Goal: Task Accomplishment & Management: Manage account settings

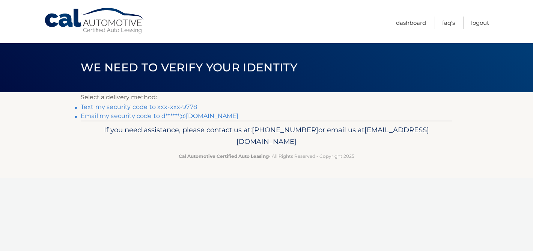
click at [155, 106] on link "Text my security code to xxx-xxx-9778" at bounding box center [139, 106] width 116 height 7
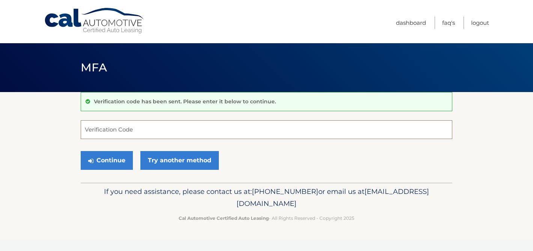
click at [155, 135] on input "Verification Code" at bounding box center [267, 129] width 372 height 19
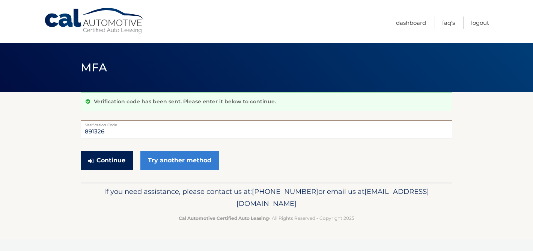
type input "891326"
click at [112, 162] on button "Continue" at bounding box center [107, 160] width 52 height 19
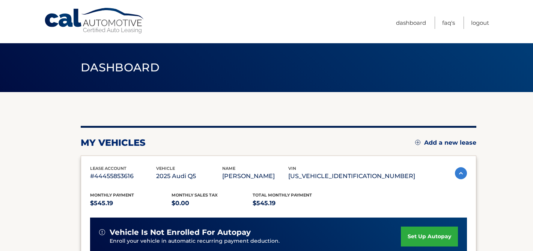
scroll to position [10, 0]
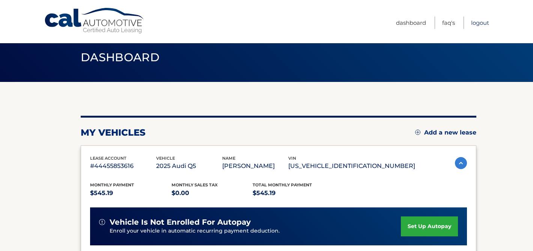
click at [479, 24] on link "Logout" at bounding box center [480, 23] width 18 height 12
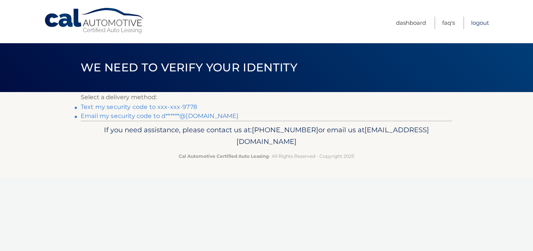
click at [483, 24] on link "Logout" at bounding box center [480, 23] width 18 height 12
